Goal: Transaction & Acquisition: Purchase product/service

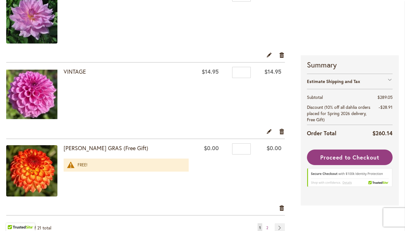
scroll to position [1451, 0]
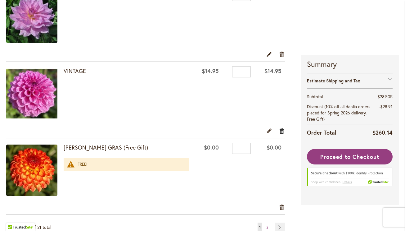
click at [282, 131] on link "Remove item" at bounding box center [282, 130] width 6 height 7
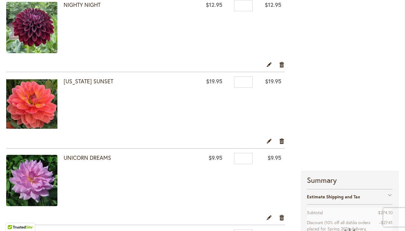
scroll to position [1275, 0]
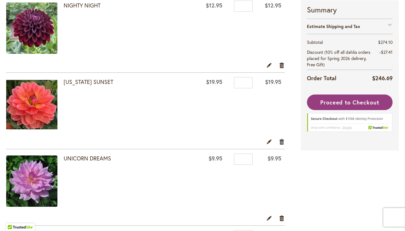
click at [281, 141] on link "Remove item" at bounding box center [282, 141] width 6 height 7
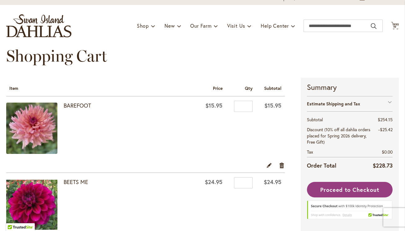
scroll to position [69, 0]
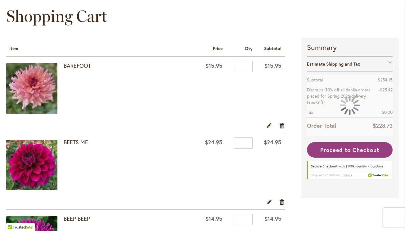
click at [25, 91] on img at bounding box center [31, 88] width 51 height 51
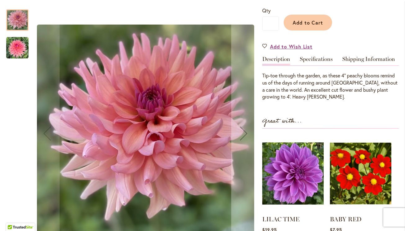
scroll to position [151, 0]
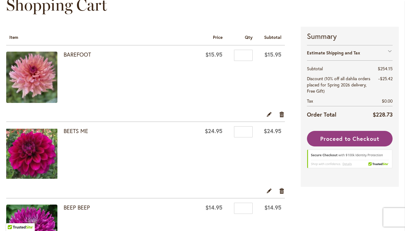
scroll to position [139, 0]
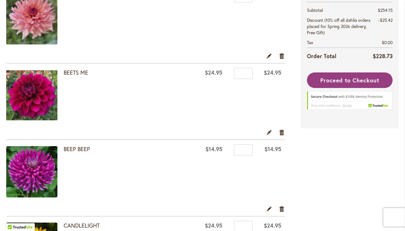
click at [33, 90] on img at bounding box center [31, 95] width 51 height 51
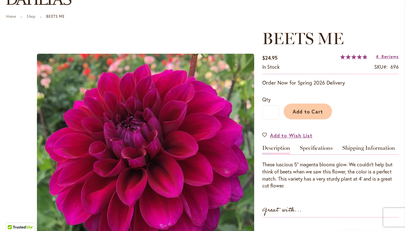
scroll to position [62, 0]
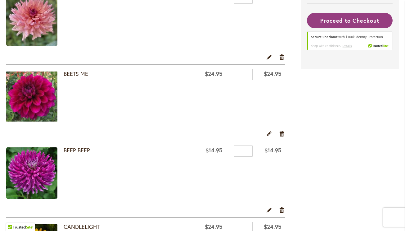
scroll to position [175, 0]
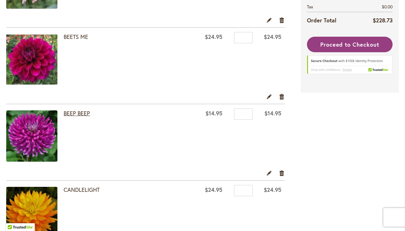
click at [77, 113] on link "BEEP BEEP" at bounding box center [77, 112] width 26 height 7
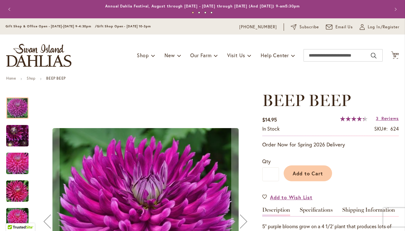
scroll to position [57, 0]
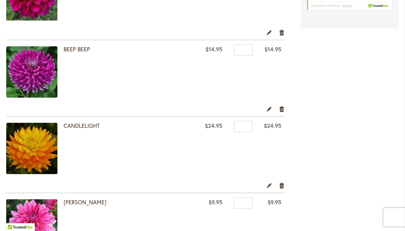
scroll to position [297, 0]
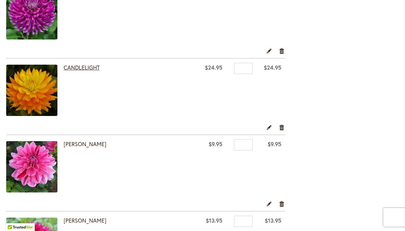
click at [82, 68] on link "CANDLELIGHT" at bounding box center [82, 67] width 36 height 7
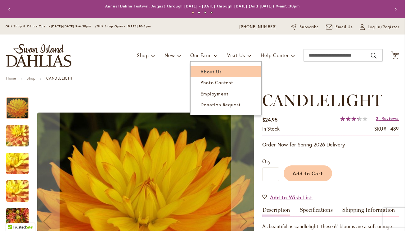
scroll to position [52, 0]
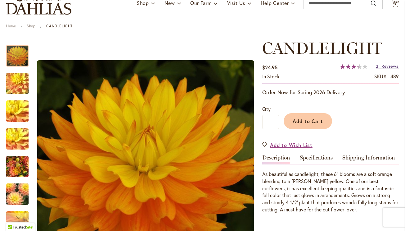
click at [387, 67] on span "Reviews" at bounding box center [390, 66] width 17 height 6
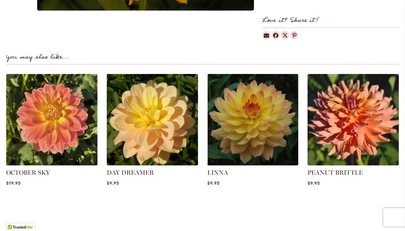
scroll to position [211, 0]
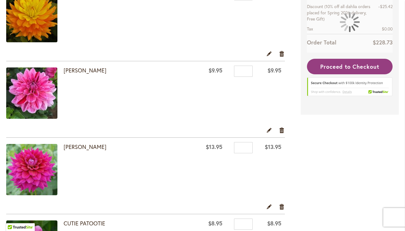
scroll to position [376, 0]
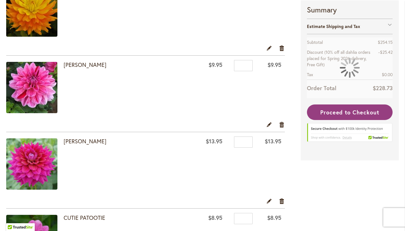
click at [48, 95] on img at bounding box center [31, 87] width 51 height 51
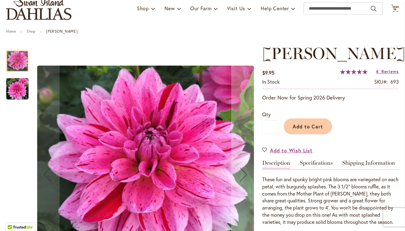
scroll to position [71, 0]
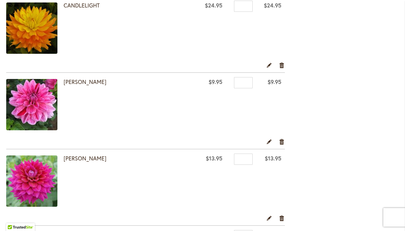
scroll to position [428, 0]
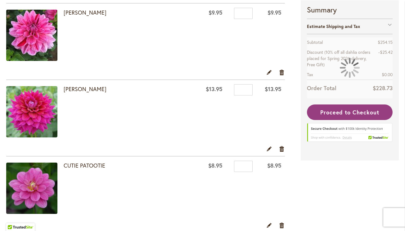
click at [40, 110] on img at bounding box center [31, 111] width 51 height 51
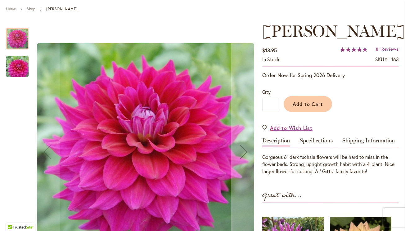
scroll to position [69, 0]
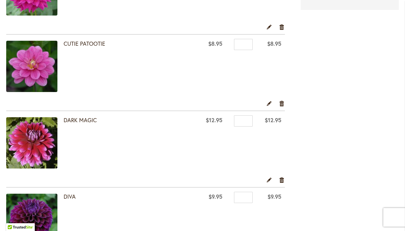
scroll to position [550, 0]
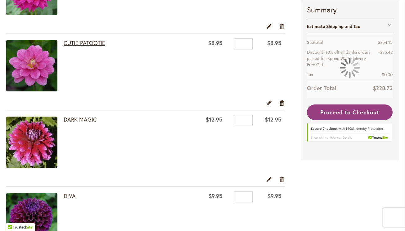
click at [95, 42] on link "CUTIE PATOOTIE" at bounding box center [85, 42] width 42 height 7
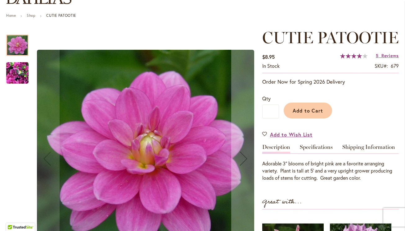
scroll to position [84, 0]
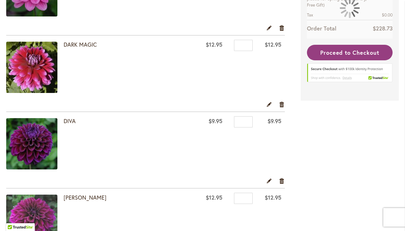
scroll to position [627, 0]
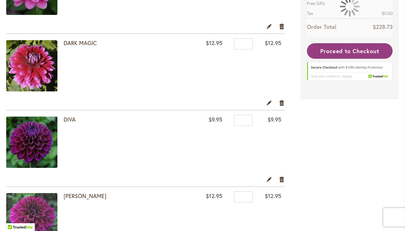
click at [31, 82] on img at bounding box center [31, 65] width 51 height 51
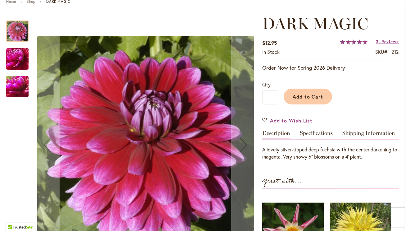
scroll to position [78, 0]
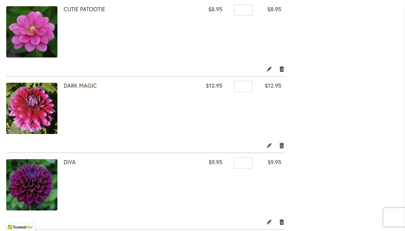
scroll to position [583, 0]
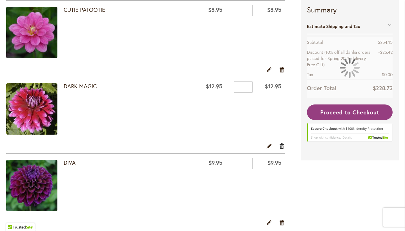
click at [283, 145] on link "Remove item" at bounding box center [282, 145] width 6 height 7
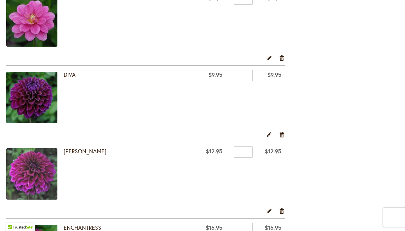
scroll to position [619, 0]
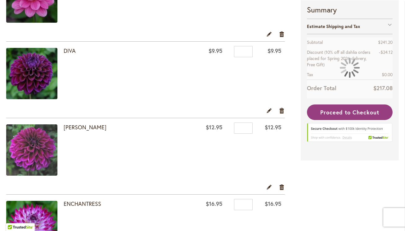
click at [36, 76] on img at bounding box center [31, 73] width 51 height 51
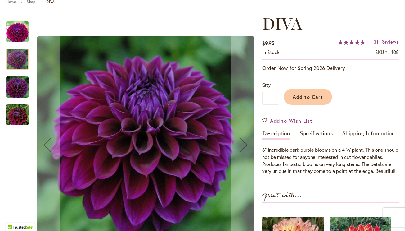
scroll to position [78, 0]
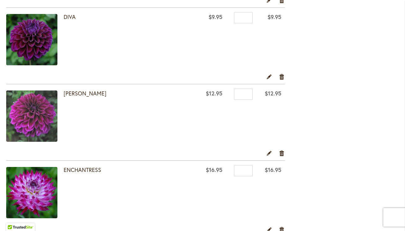
scroll to position [657, 0]
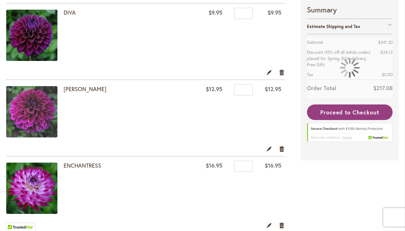
click at [30, 115] on img at bounding box center [31, 111] width 51 height 51
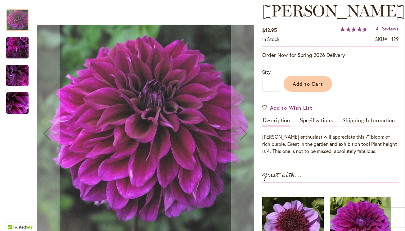
scroll to position [87, 0]
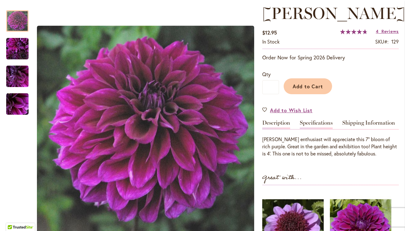
click at [324, 121] on link "Specifications" at bounding box center [316, 124] width 33 height 9
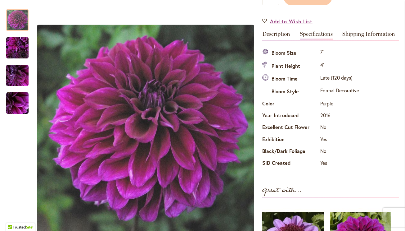
scroll to position [175, 0]
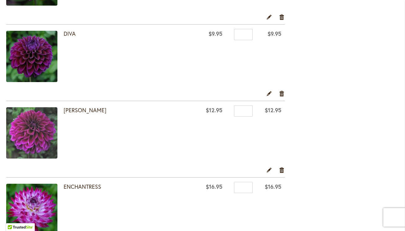
scroll to position [636, 0]
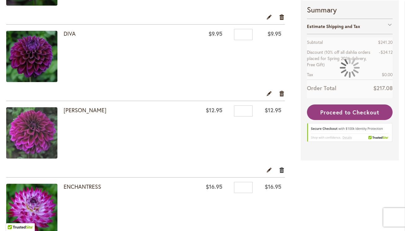
click at [282, 170] on link "Remove item" at bounding box center [282, 169] width 6 height 7
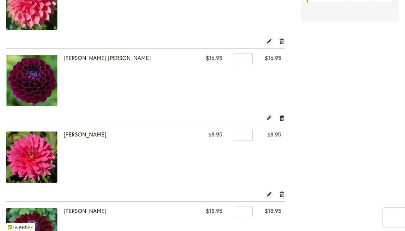
scroll to position [841, 0]
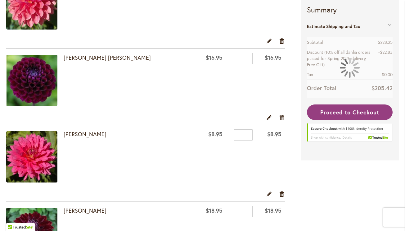
click at [45, 93] on img at bounding box center [31, 80] width 51 height 51
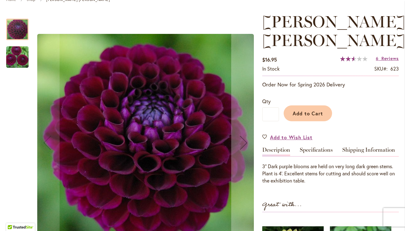
scroll to position [78, 0]
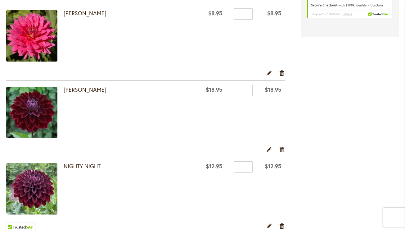
scroll to position [961, 0]
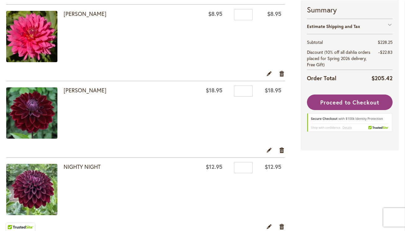
click at [31, 127] on img at bounding box center [31, 112] width 51 height 51
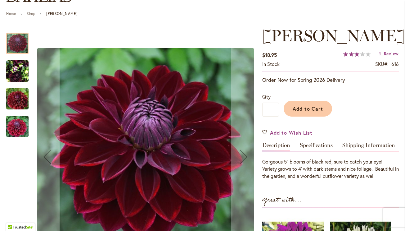
scroll to position [66, 0]
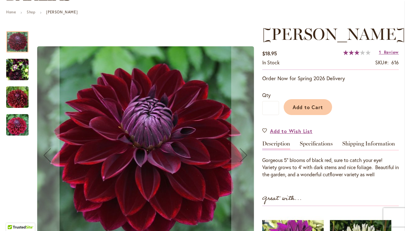
click at [18, 127] on img "Kaisha Lea" at bounding box center [17, 125] width 45 height 30
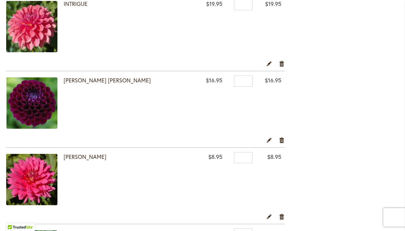
scroll to position [819, 0]
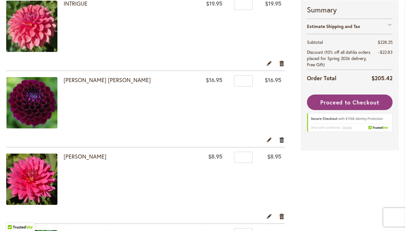
click at [281, 140] on link "Remove item" at bounding box center [282, 139] width 6 height 7
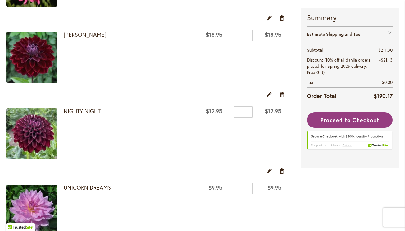
scroll to position [938, 0]
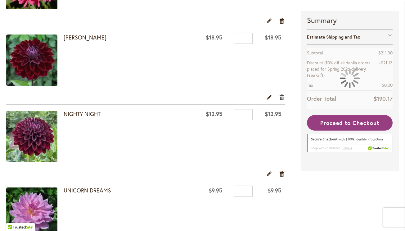
click at [281, 96] on link "Remove item" at bounding box center [282, 96] width 6 height 7
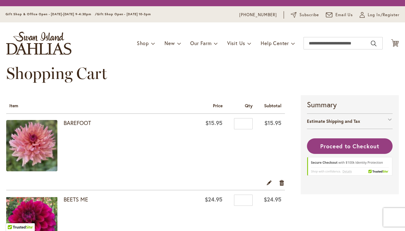
click at [47, 93] on div "Shopping Cart" at bounding box center [202, 79] width 393 height 31
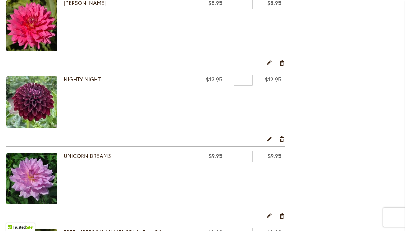
scroll to position [895, 0]
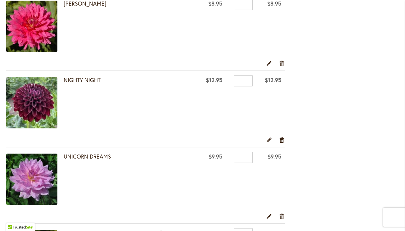
click at [42, 109] on img at bounding box center [31, 102] width 51 height 51
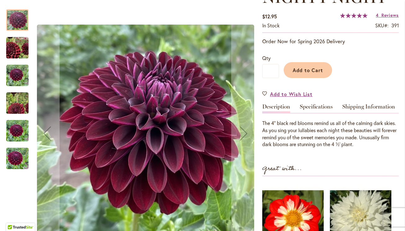
scroll to position [105, 0]
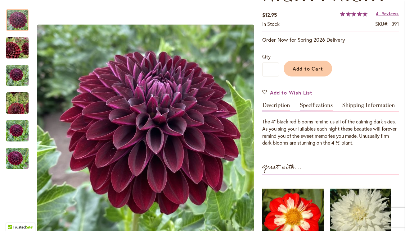
click at [329, 105] on link "Specifications" at bounding box center [316, 106] width 33 height 9
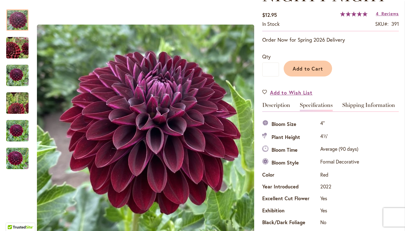
scroll to position [206, 0]
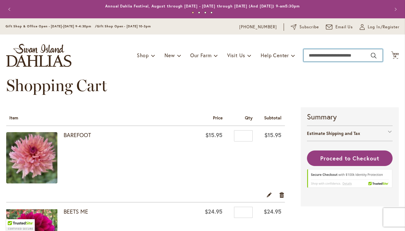
click at [323, 55] on input "Search" at bounding box center [343, 55] width 79 height 12
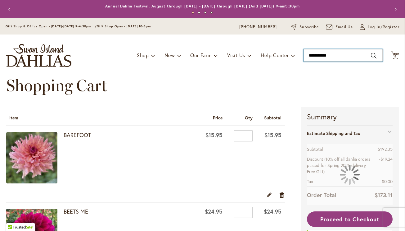
type input "**********"
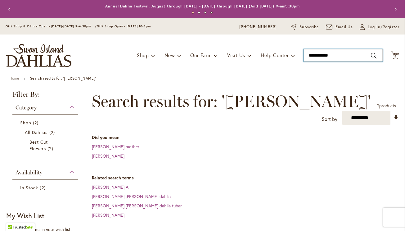
click at [330, 56] on input "**********" at bounding box center [343, 55] width 79 height 12
type input "**********"
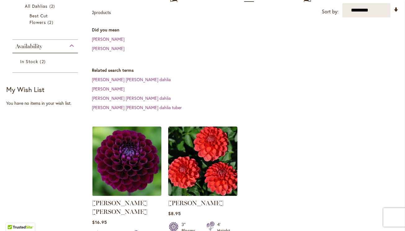
scroll to position [127, 0]
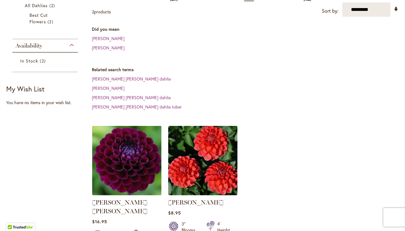
click at [121, 165] on img at bounding box center [127, 160] width 73 height 73
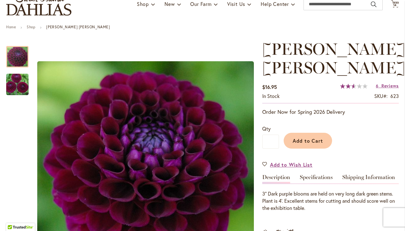
scroll to position [52, 0]
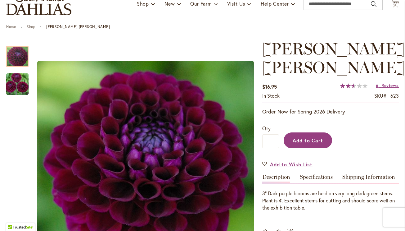
click at [308, 143] on button "Add to Cart" at bounding box center [308, 140] width 48 height 16
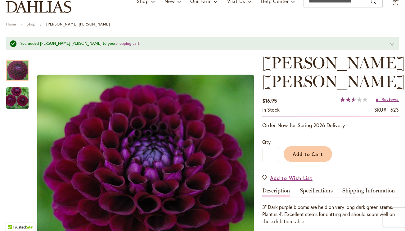
scroll to position [54, 0]
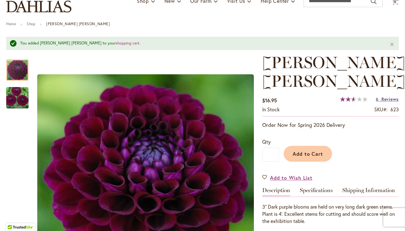
click at [388, 99] on span "Reviews" at bounding box center [390, 99] width 17 height 6
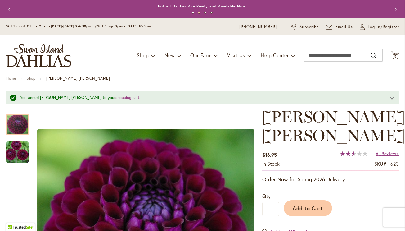
scroll to position [0, 0]
click at [397, 57] on span "15 15 items" at bounding box center [395, 56] width 6 height 3
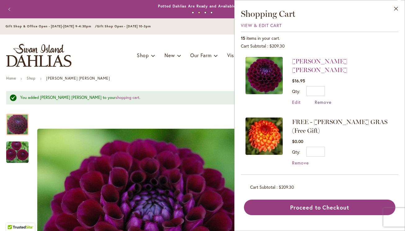
click at [328, 99] on span "Remove" at bounding box center [323, 102] width 17 height 6
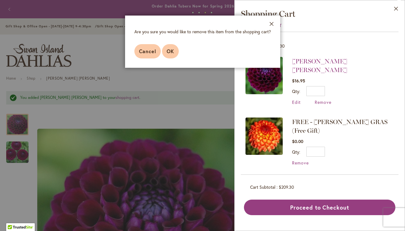
click at [167, 51] on span "OK" at bounding box center [170, 51] width 7 height 7
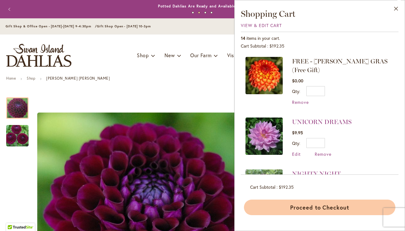
click at [328, 205] on button "Proceed to Checkout" at bounding box center [320, 207] width 152 height 16
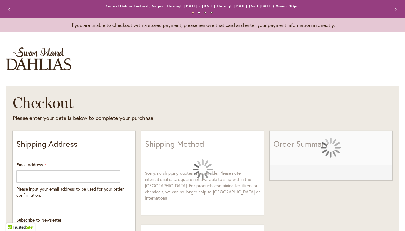
select select "**"
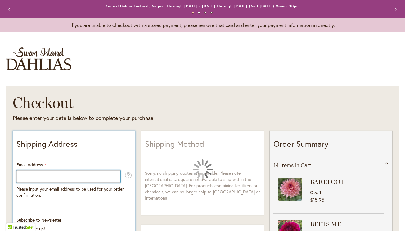
type input "**********"
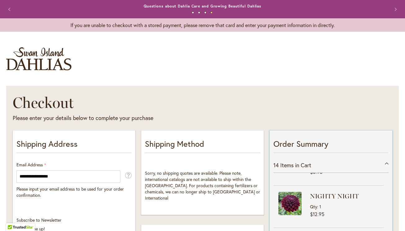
click at [387, 161] on div "14 Items in Cart" at bounding box center [331, 164] width 115 height 15
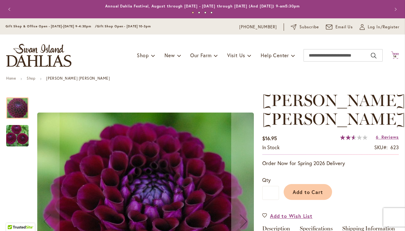
click at [396, 56] on span "14" at bounding box center [395, 56] width 4 height 4
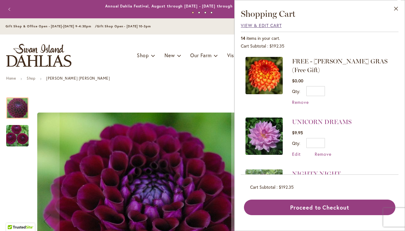
click at [266, 25] on span "View & Edit Cart" at bounding box center [261, 25] width 41 height 6
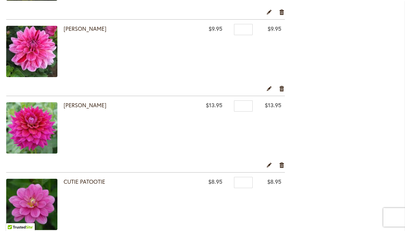
scroll to position [411, 0]
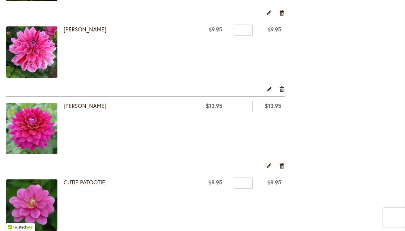
click at [283, 89] on link "Remove item" at bounding box center [282, 88] width 6 height 7
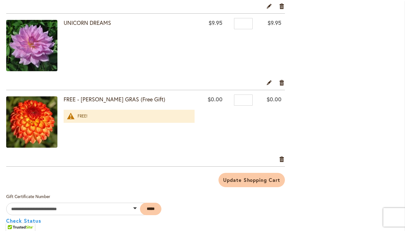
scroll to position [971, 0]
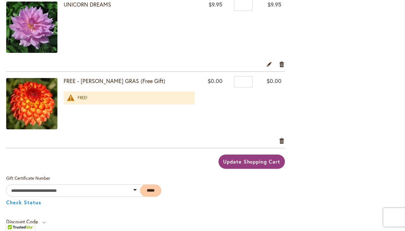
click at [254, 165] on button "Update Shopping Cart" at bounding box center [252, 161] width 66 height 14
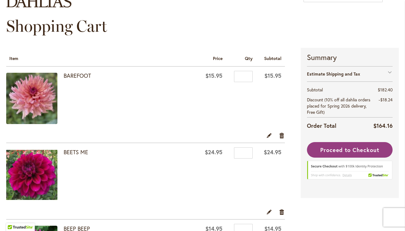
scroll to position [60, 0]
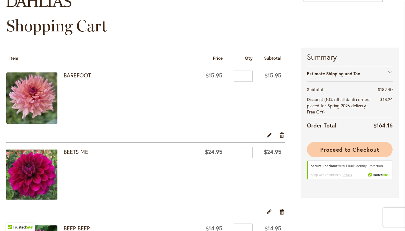
click at [359, 147] on span "Proceed to Checkout" at bounding box center [349, 149] width 59 height 7
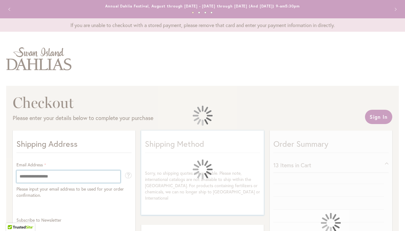
scroll to position [60, 0]
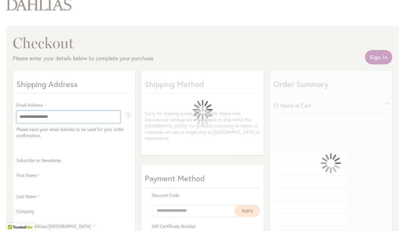
select select "**"
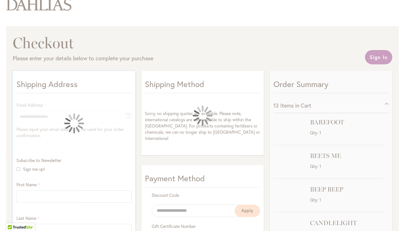
click at [58, 135] on div at bounding box center [73, 123] width 115 height 43
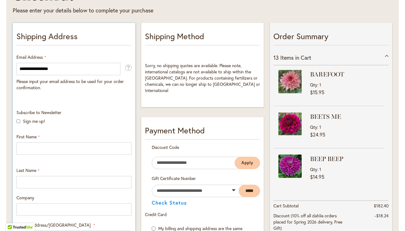
scroll to position [108, 0]
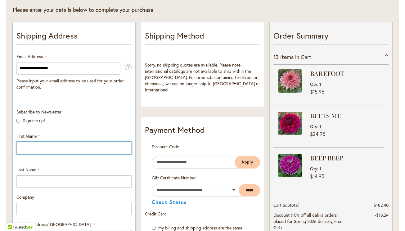
click at [127, 149] on input "First Name" at bounding box center [73, 148] width 115 height 12
click at [126, 146] on input "First Name" at bounding box center [73, 148] width 115 height 12
type input "*****"
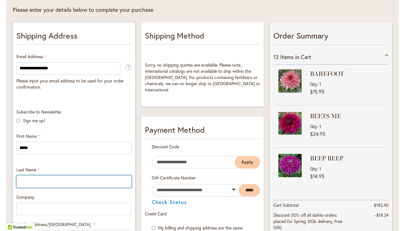
type input "*********"
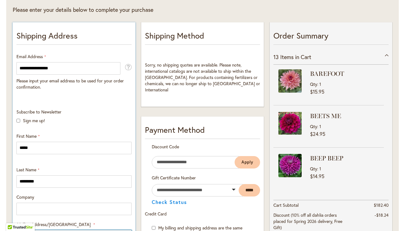
type input "**********"
select select "**"
type input "******"
type input "**********"
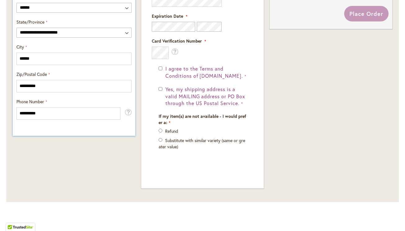
scroll to position [379, 0]
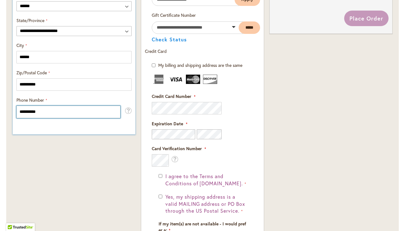
click at [34, 113] on input "**********" at bounding box center [68, 112] width 104 height 12
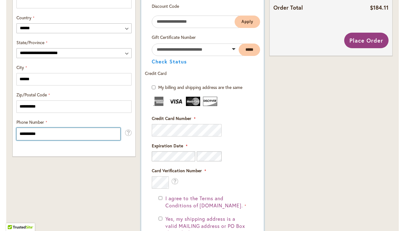
scroll to position [343, 0]
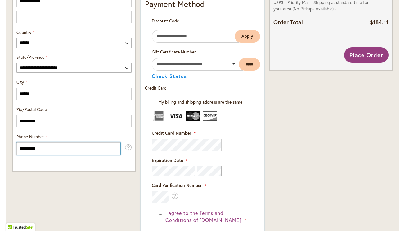
type input "**********"
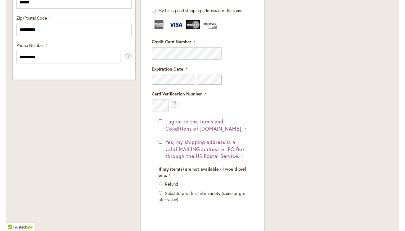
scroll to position [434, 0]
click at [161, 187] on p "Refund" at bounding box center [203, 183] width 88 height 6
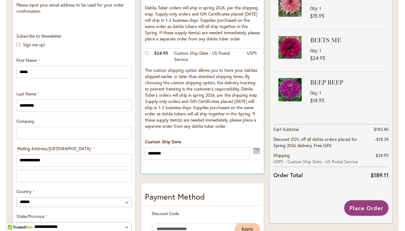
scroll to position [175, 0]
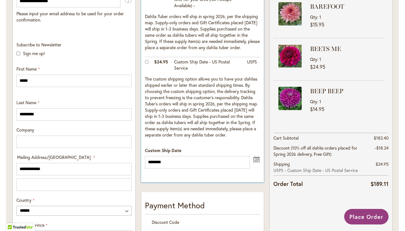
click at [256, 160] on button "undefined" at bounding box center [256, 159] width 7 height 8
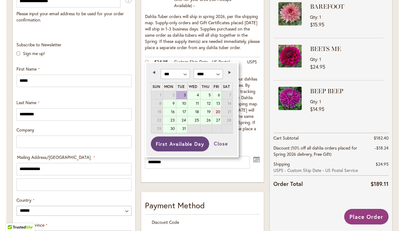
click at [217, 111] on link "20" at bounding box center [216, 112] width 9 height 8
type input "*********"
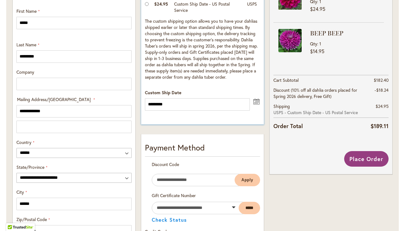
scroll to position [237, 0]
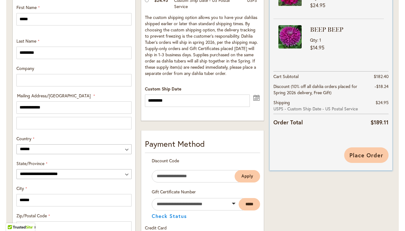
click at [360, 155] on span "Place Order" at bounding box center [367, 154] width 34 height 7
